Goal: Task Accomplishment & Management: Manage account settings

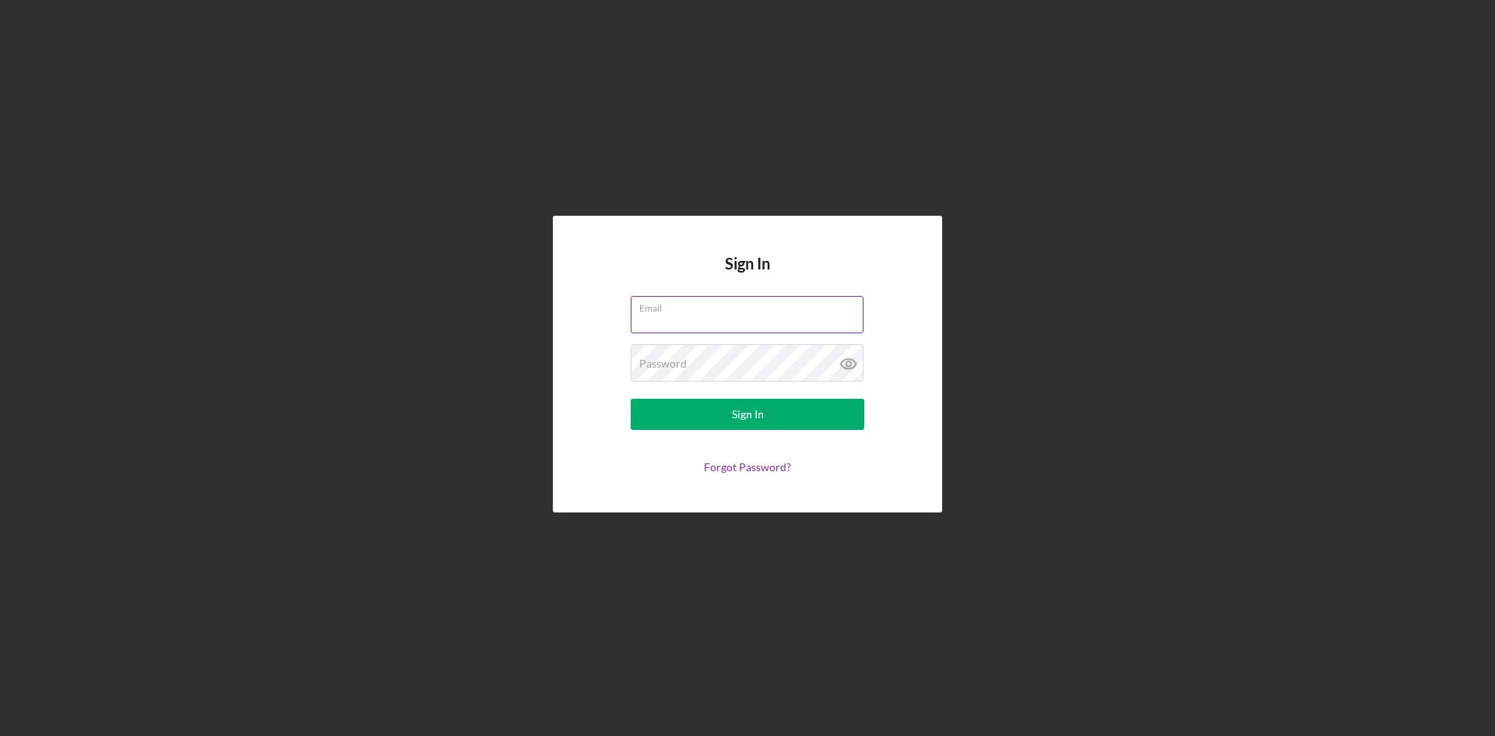
click at [685, 314] on input "Email" at bounding box center [747, 314] width 233 height 37
type input "[EMAIL_ADDRESS][DOMAIN_NAME]"
click at [751, 420] on div "Sign In" at bounding box center [748, 414] width 32 height 31
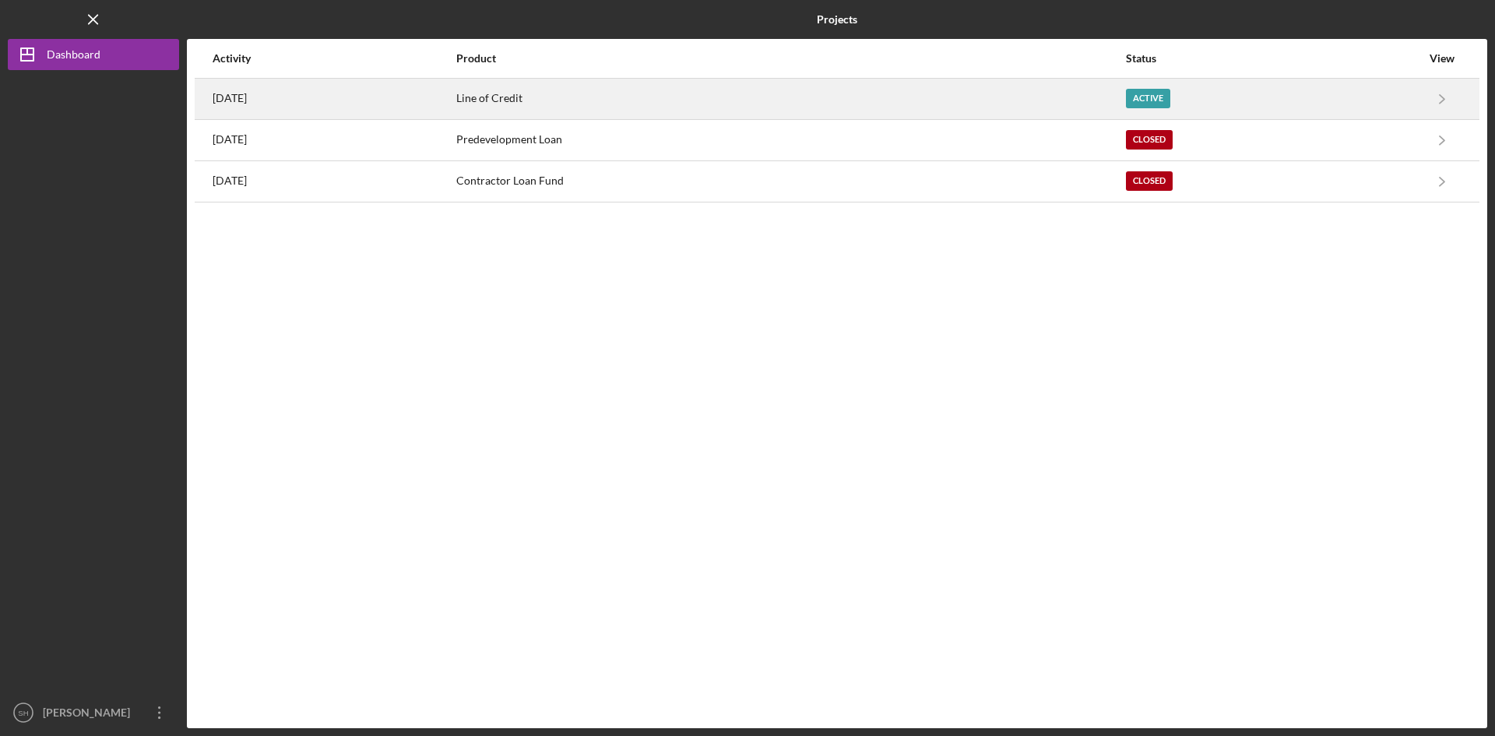
click at [1170, 93] on div "Active" at bounding box center [1148, 98] width 44 height 19
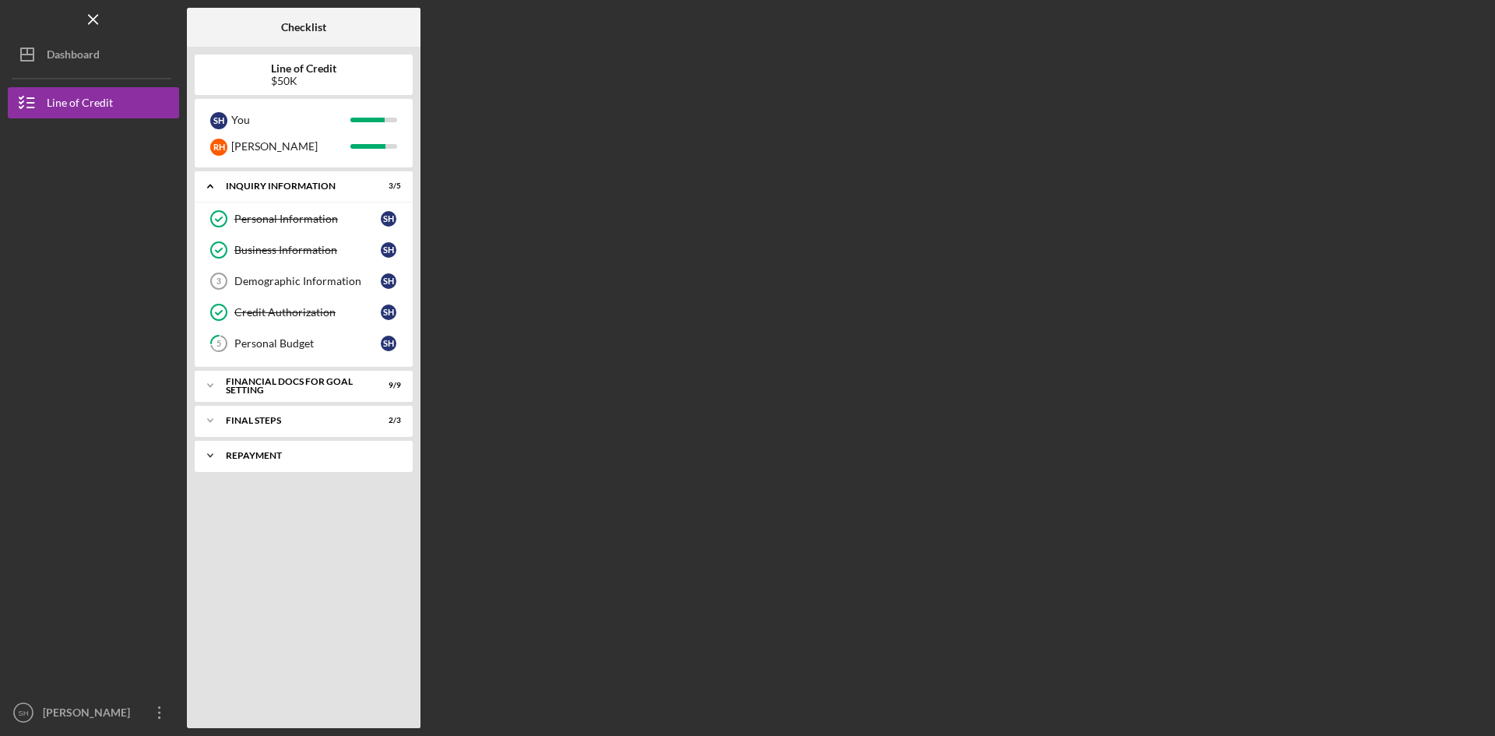
click at [248, 460] on div "Icon/Expander Repayment 0 / 2" at bounding box center [304, 455] width 218 height 31
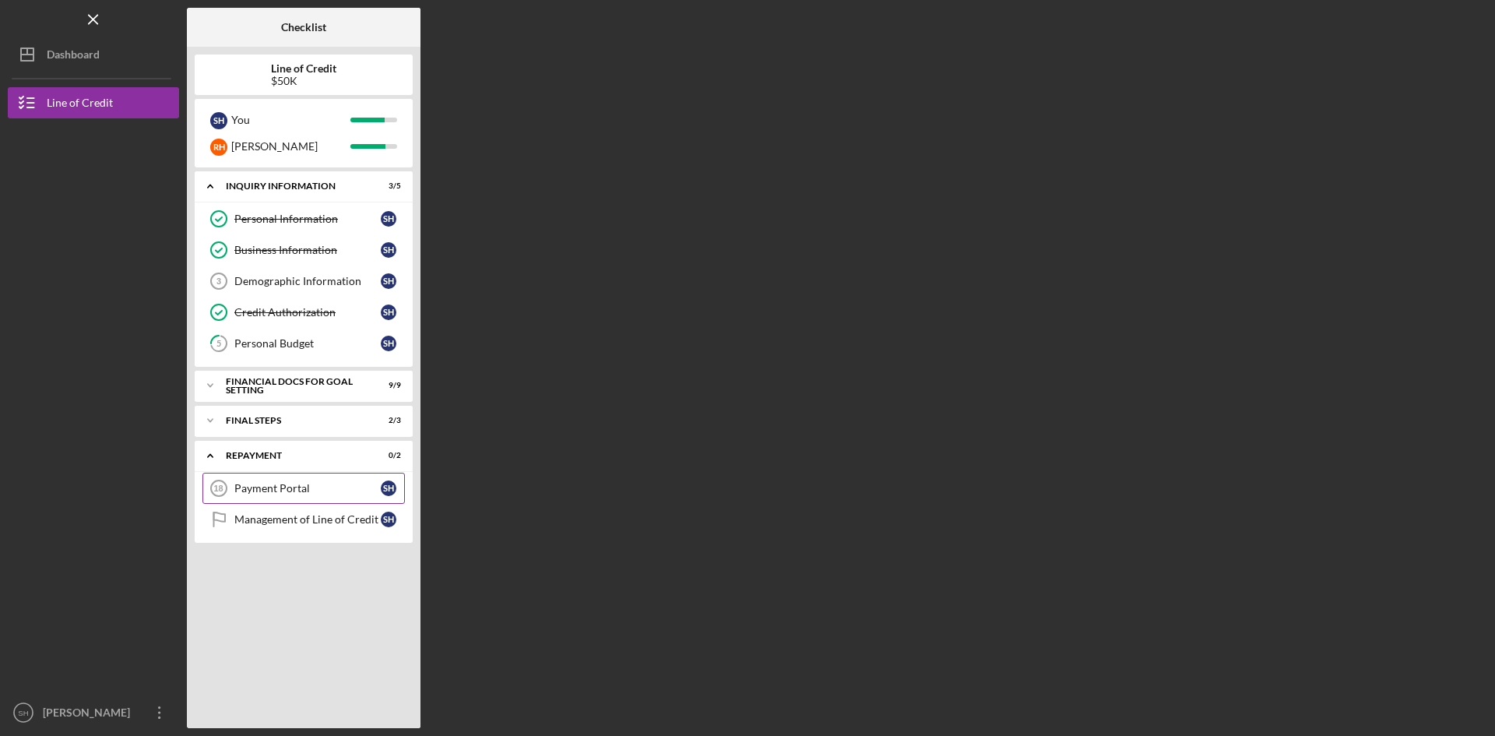
click at [252, 486] on div "Payment Portal" at bounding box center [307, 488] width 146 height 12
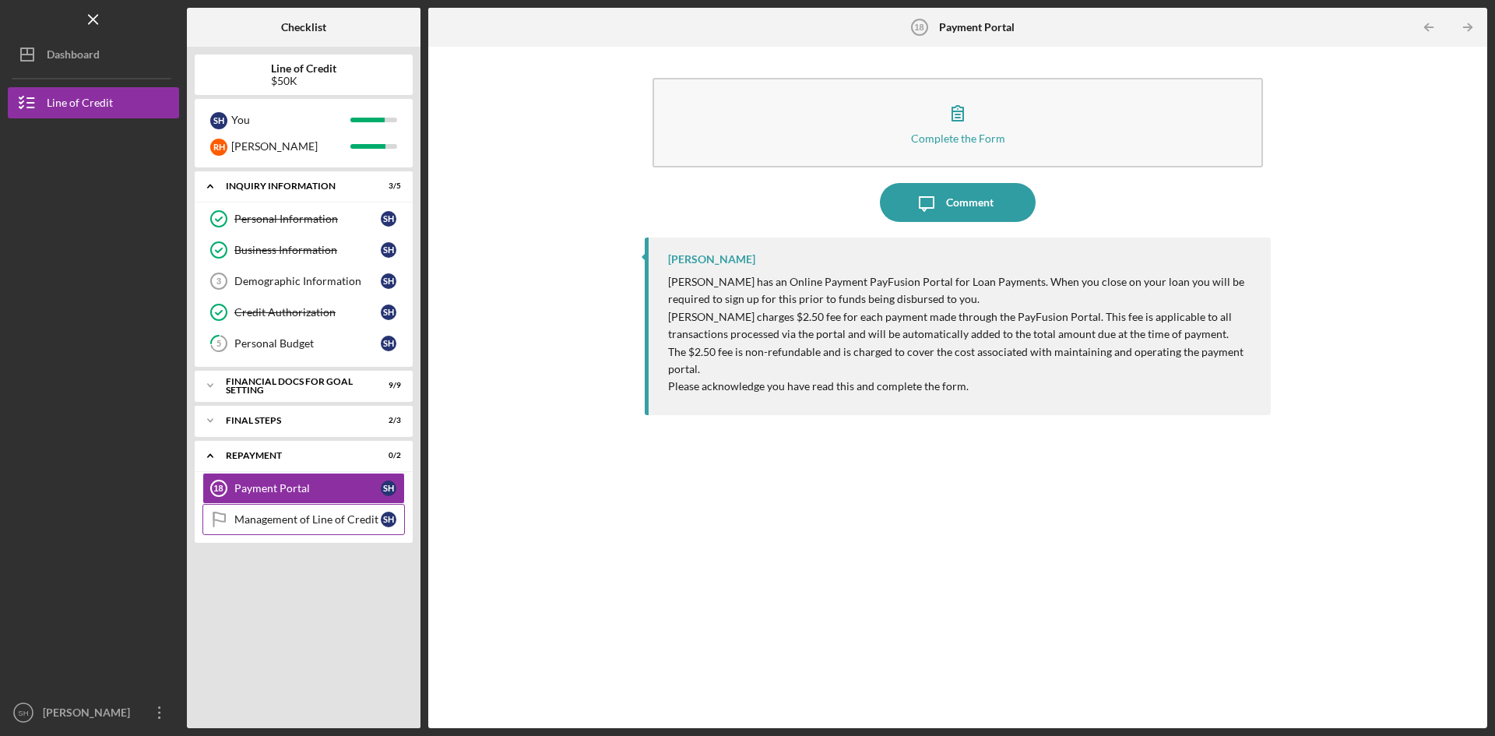
click at [271, 520] on div "Management of Line of Credit" at bounding box center [307, 519] width 146 height 12
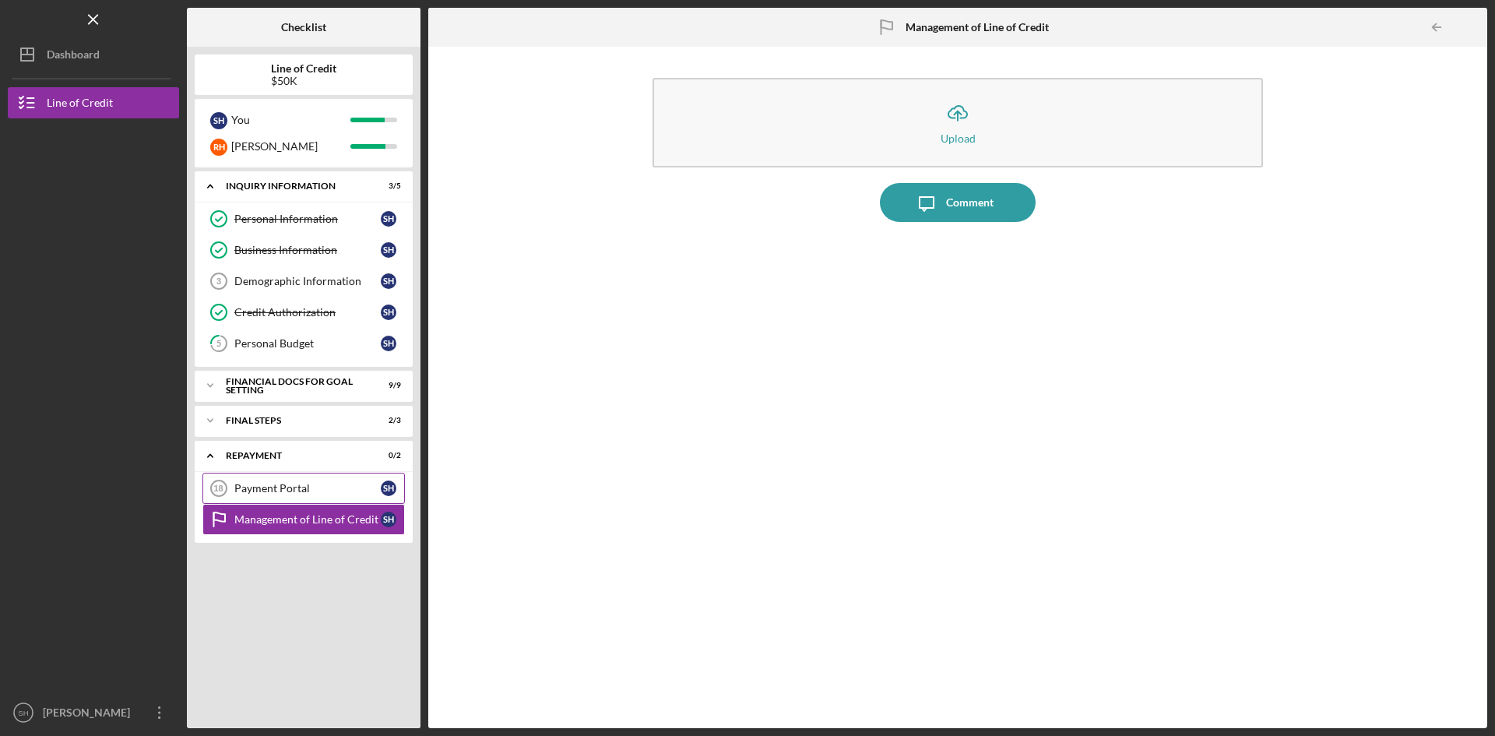
click at [272, 481] on link "Payment Portal 18 Payment Portal S H" at bounding box center [303, 488] width 202 height 31
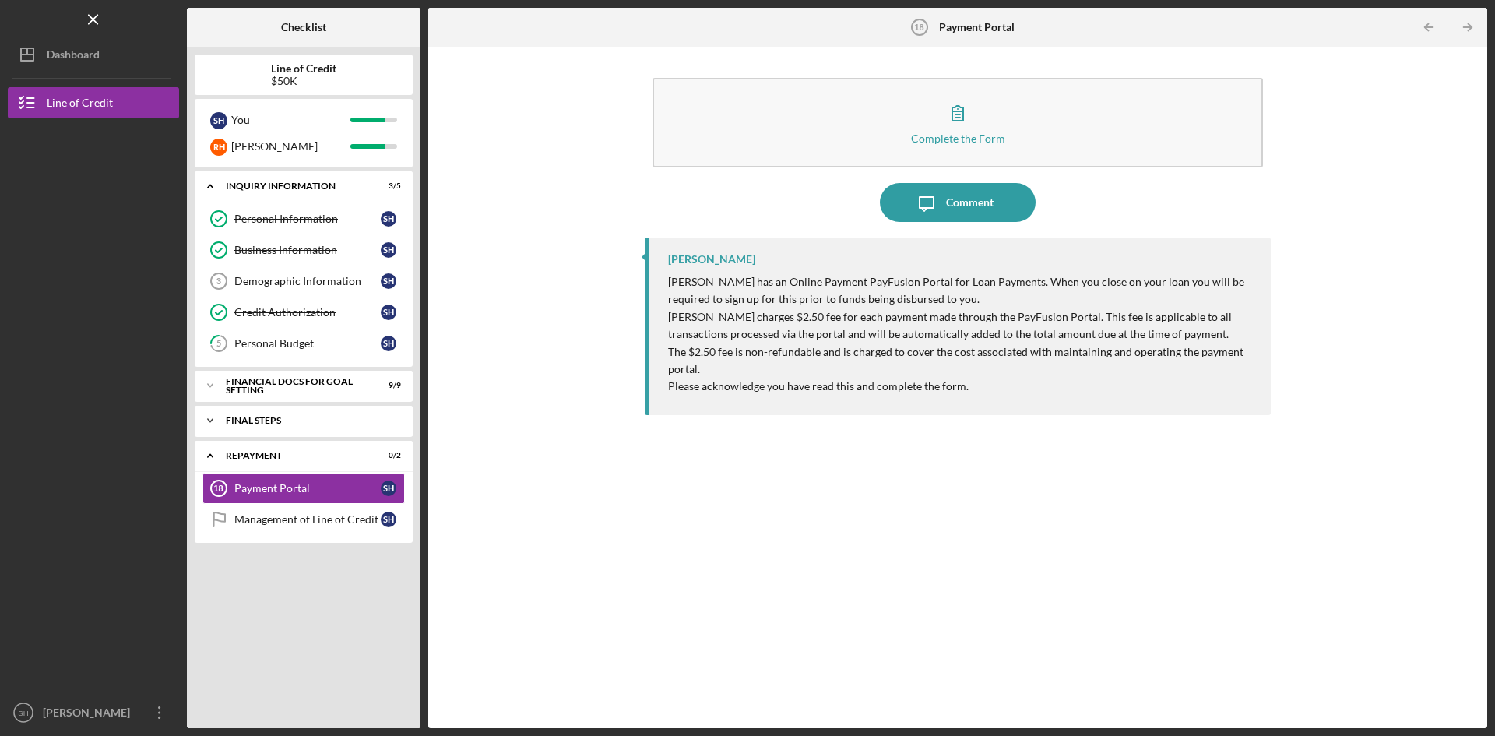
click at [276, 420] on div "FINAL STEPS" at bounding box center [309, 420] width 167 height 9
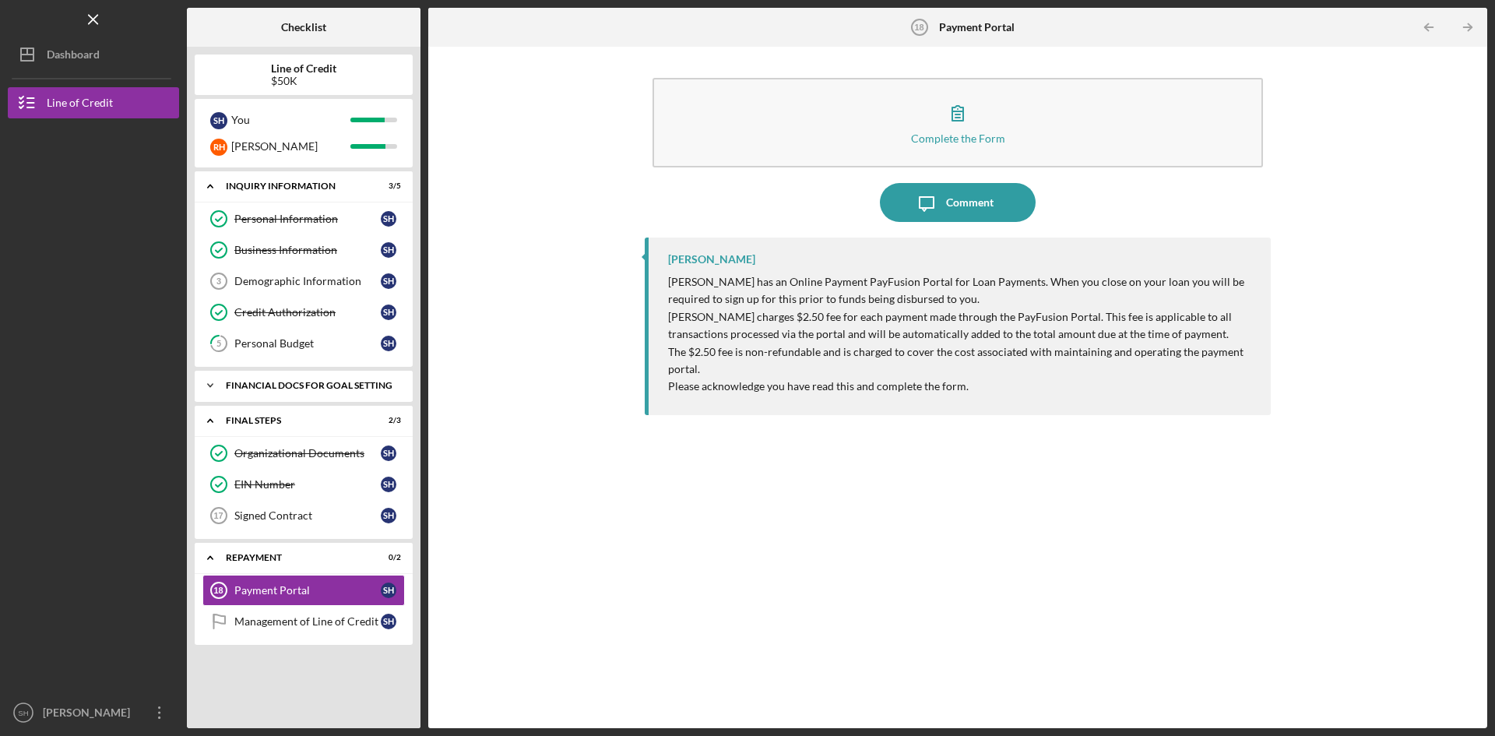
click at [396, 378] on div "Icon/Expander Financial Docs for Goal Setting 9 / 9" at bounding box center [304, 385] width 218 height 31
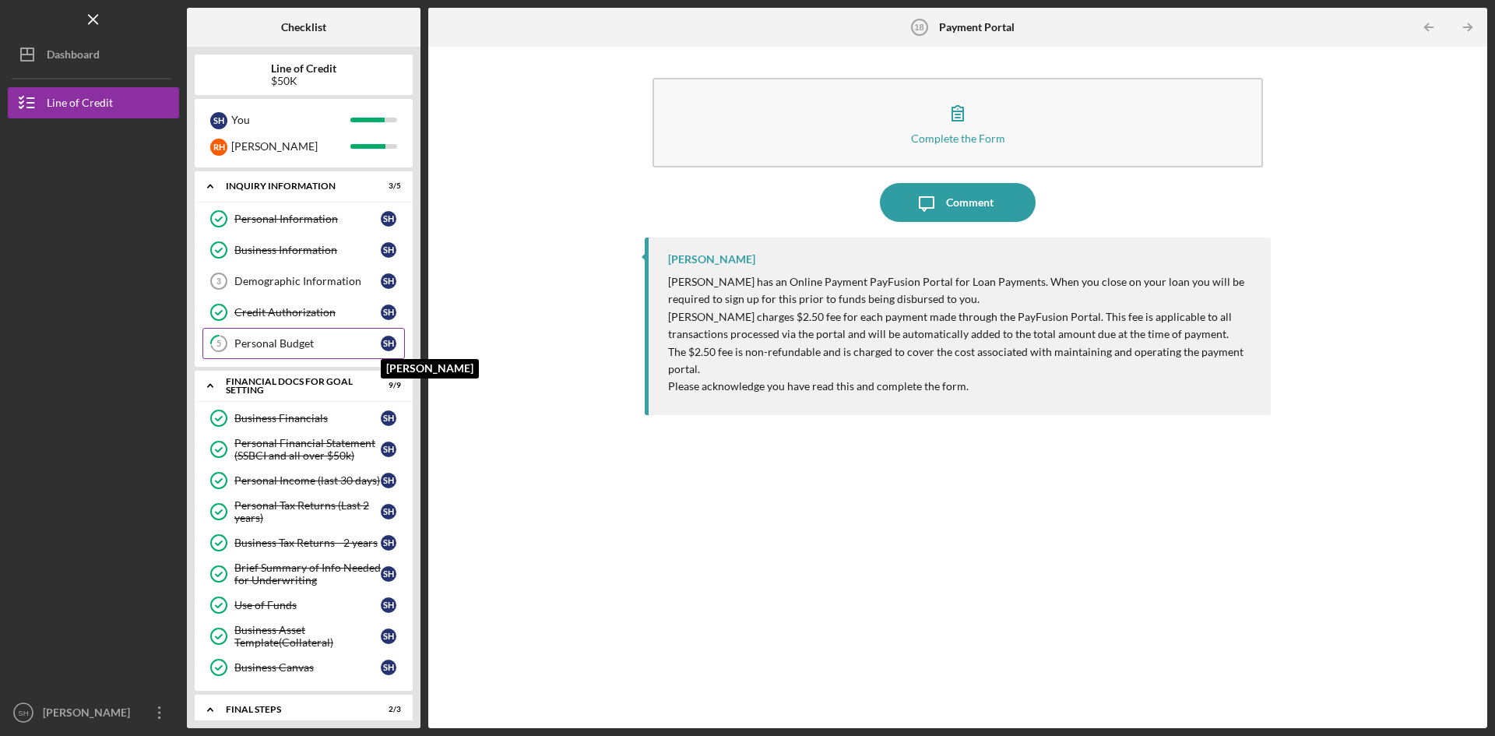
click at [388, 337] on div "S H" at bounding box center [389, 344] width 16 height 16
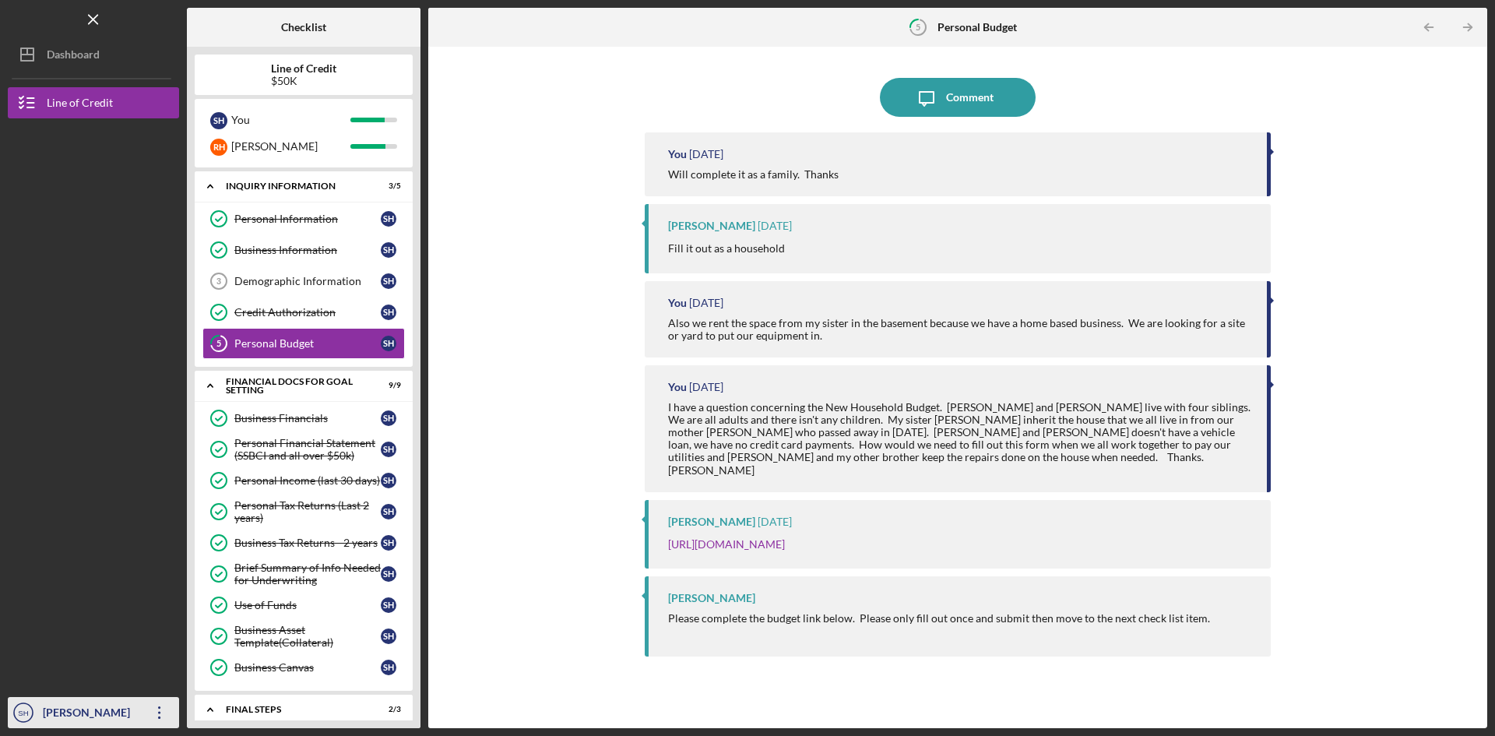
click at [108, 708] on div "[PERSON_NAME]" at bounding box center [89, 714] width 101 height 35
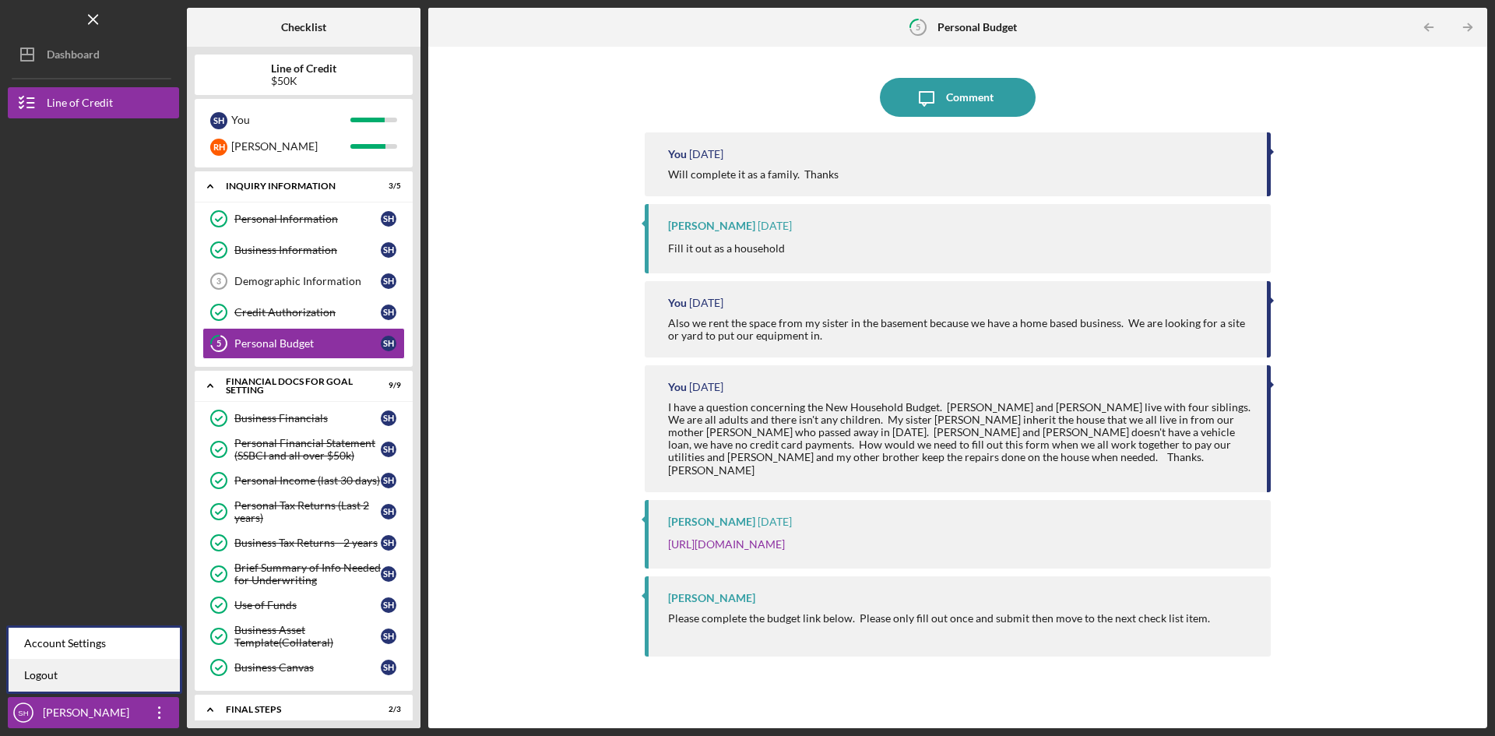
click at [46, 677] on link "Logout" at bounding box center [94, 676] width 171 height 32
